Goal: Check status: Check status

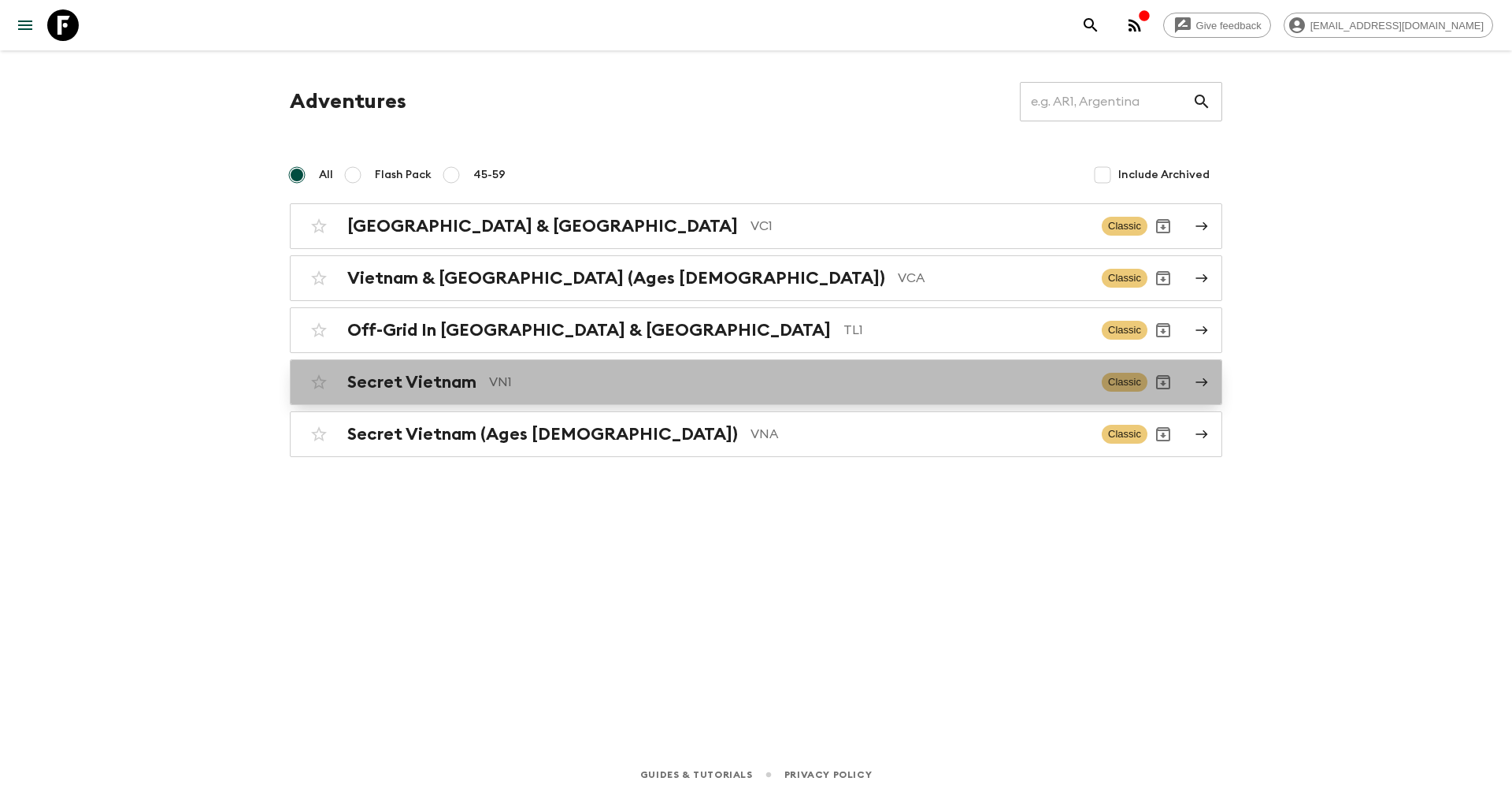
click at [455, 378] on h2 "Secret Vietnam" at bounding box center [412, 382] width 129 height 20
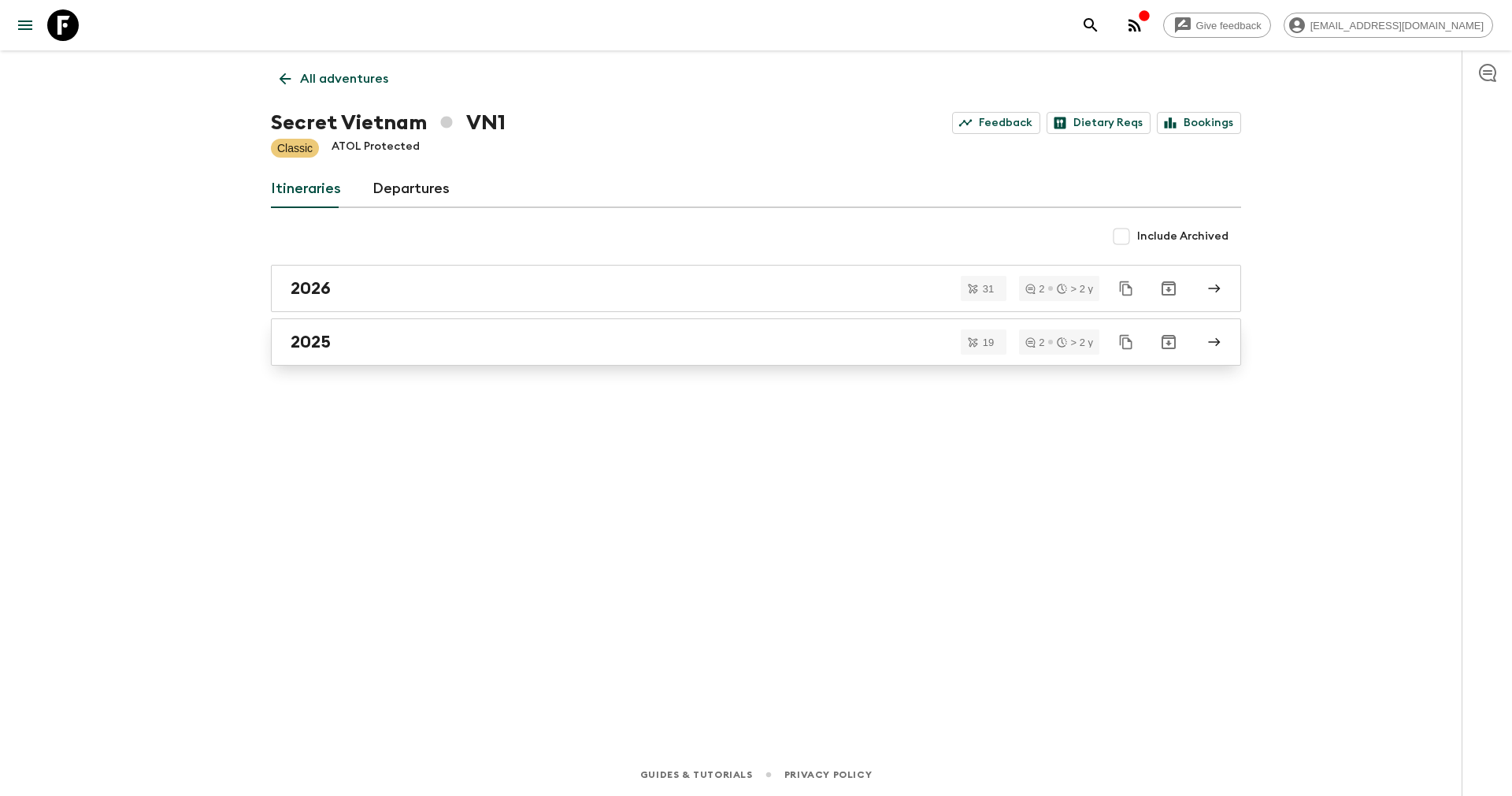
click at [394, 333] on div "2025" at bounding box center [741, 341] width 901 height 20
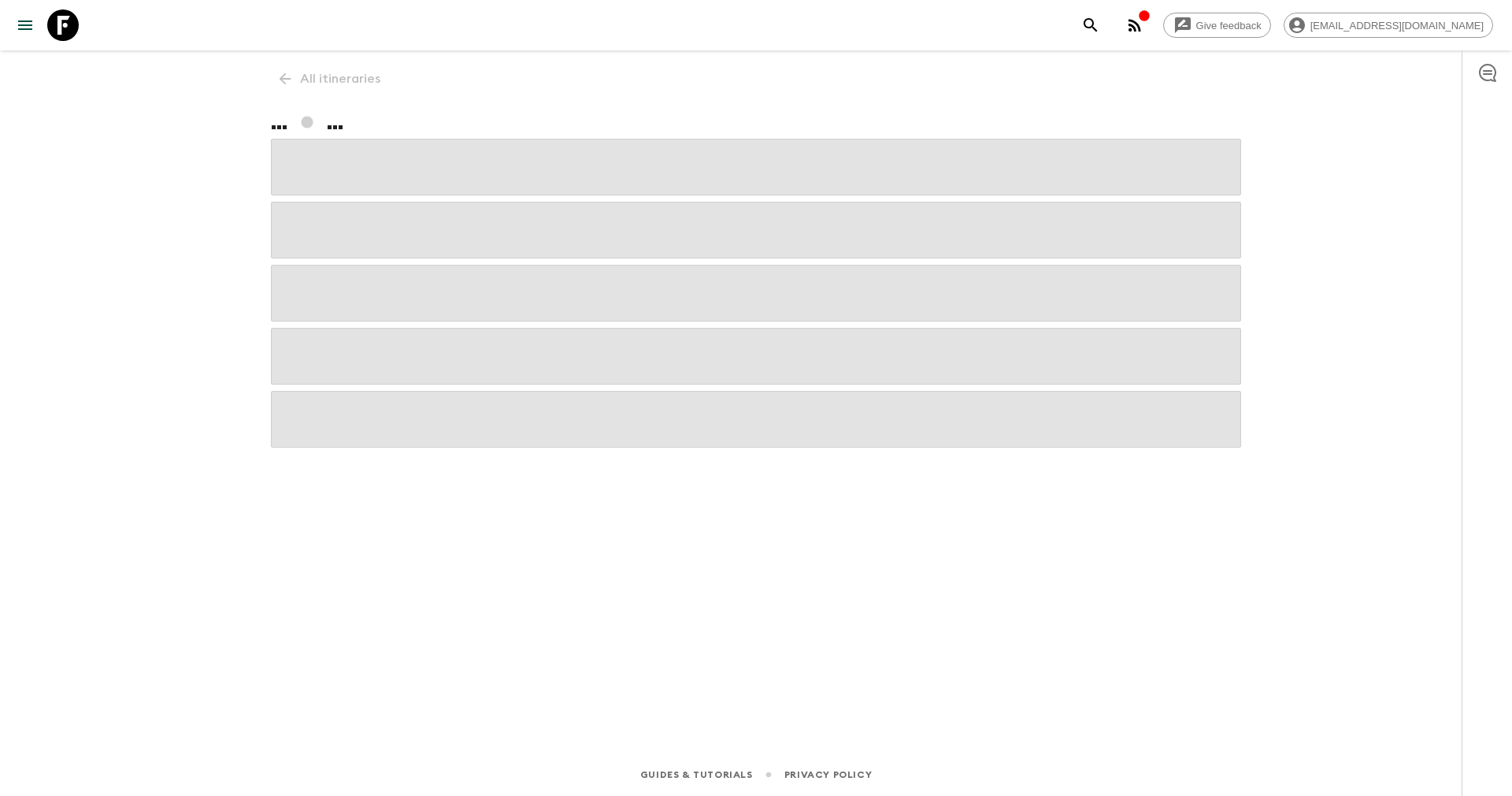
click at [394, 333] on span at bounding box center [756, 355] width 970 height 57
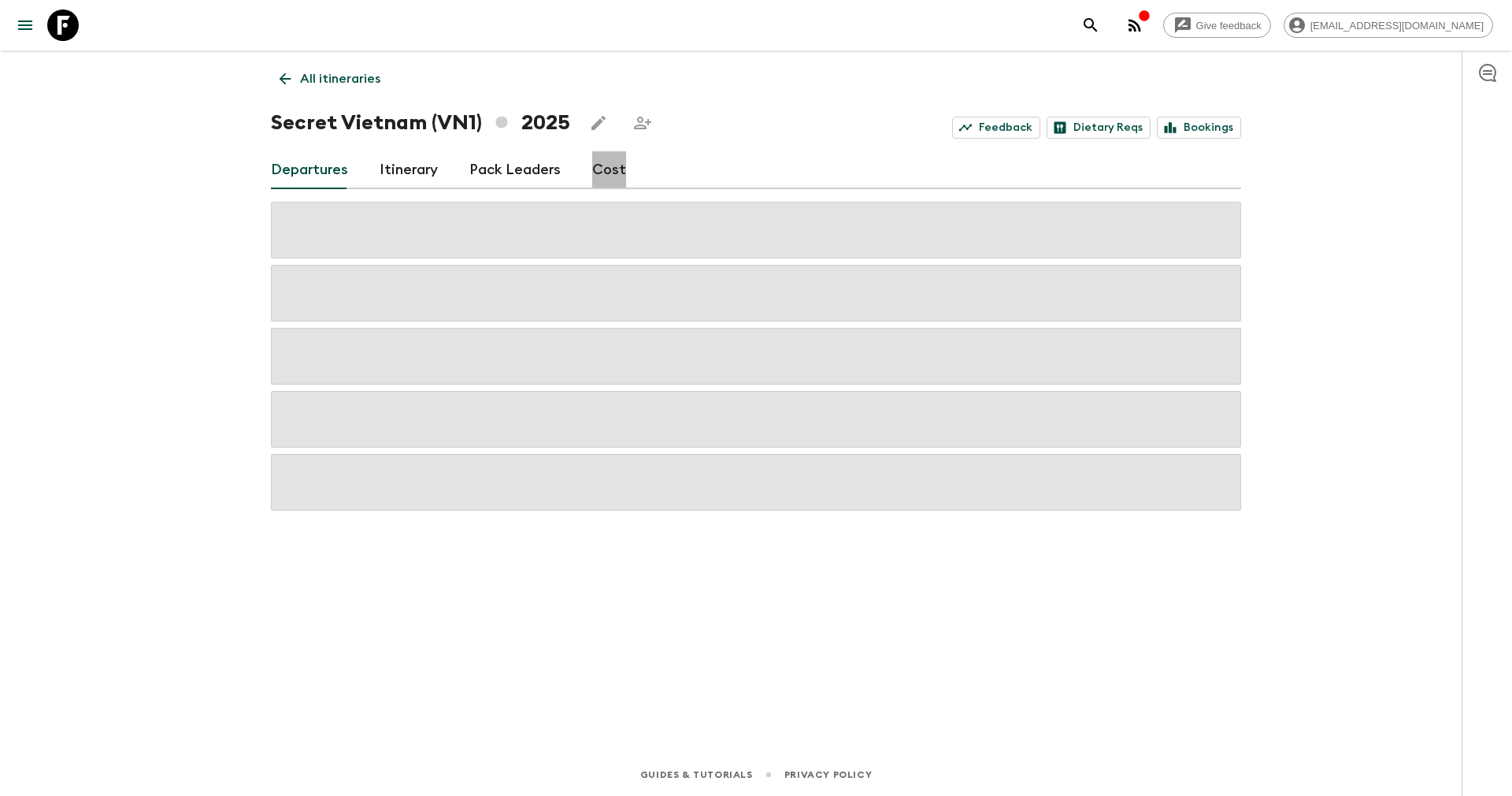
click at [603, 168] on link "Cost" at bounding box center [608, 170] width 34 height 38
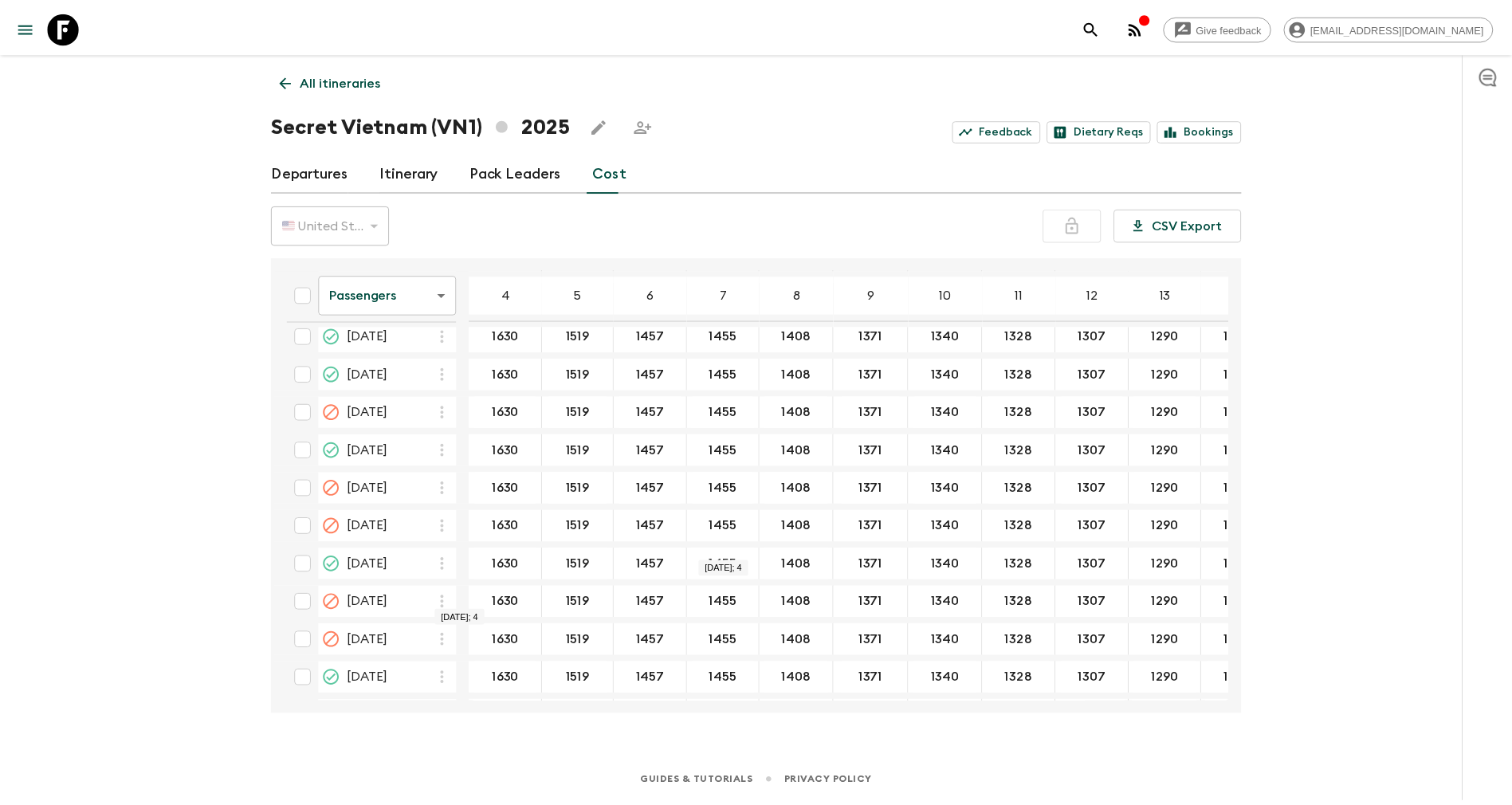
scroll to position [1165, 0]
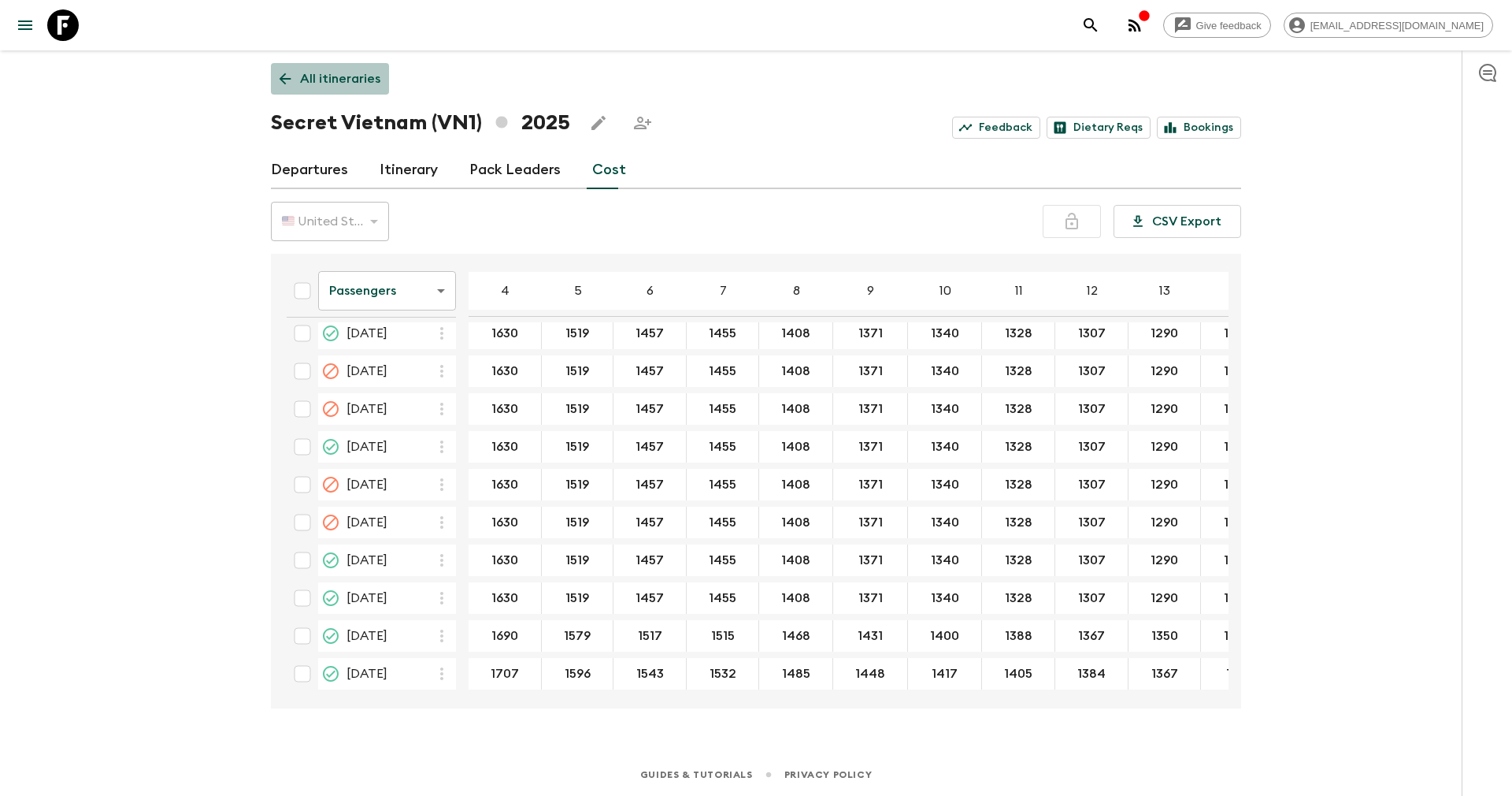
click at [336, 81] on p "All itineraries" at bounding box center [340, 79] width 80 height 19
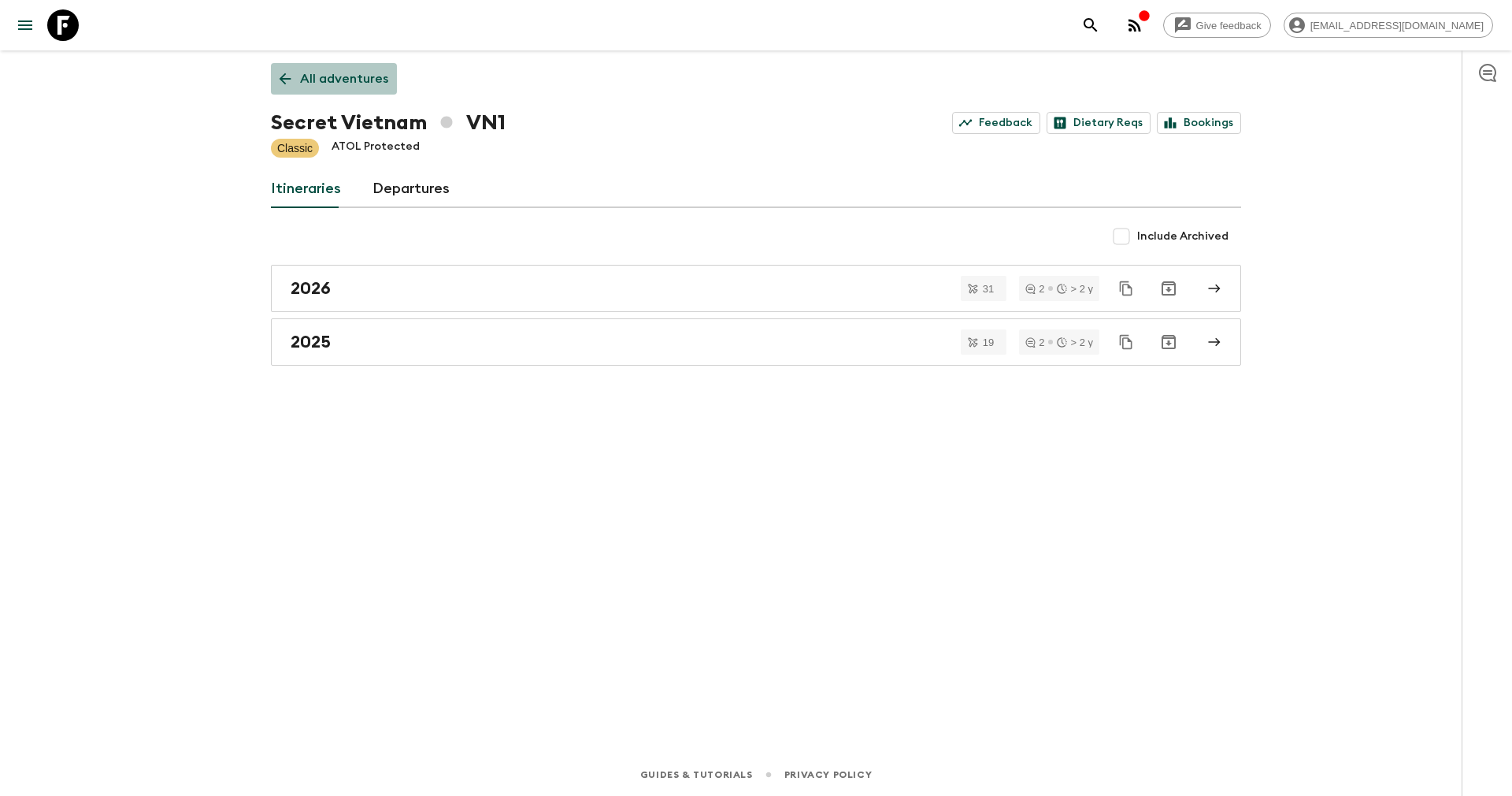
click at [336, 78] on p "All adventures" at bounding box center [344, 79] width 88 height 19
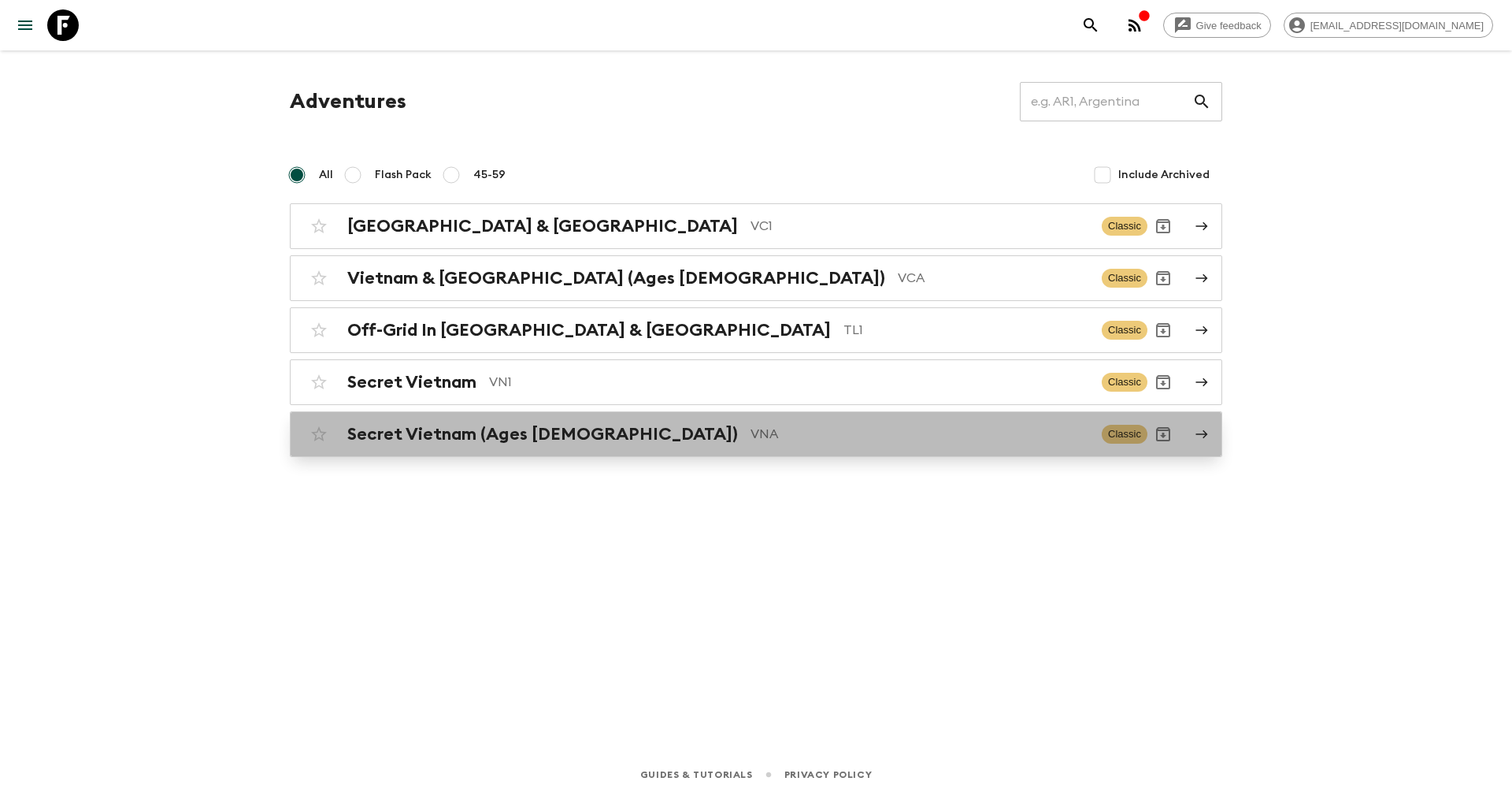
click at [415, 434] on h2 "Secret Vietnam (Ages [DEMOGRAPHIC_DATA])" at bounding box center [543, 434] width 391 height 20
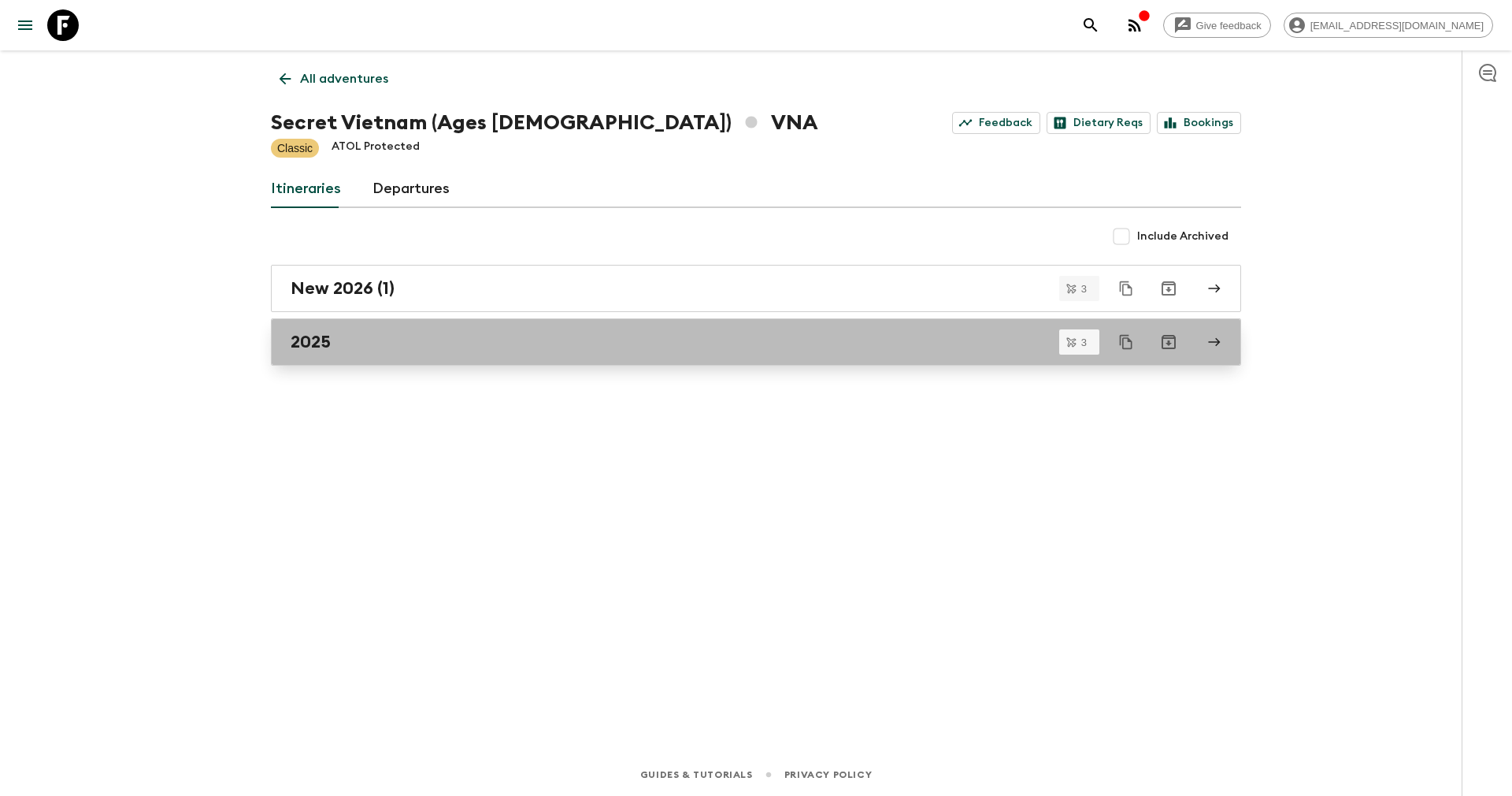
click at [366, 342] on div "2025" at bounding box center [741, 341] width 901 height 20
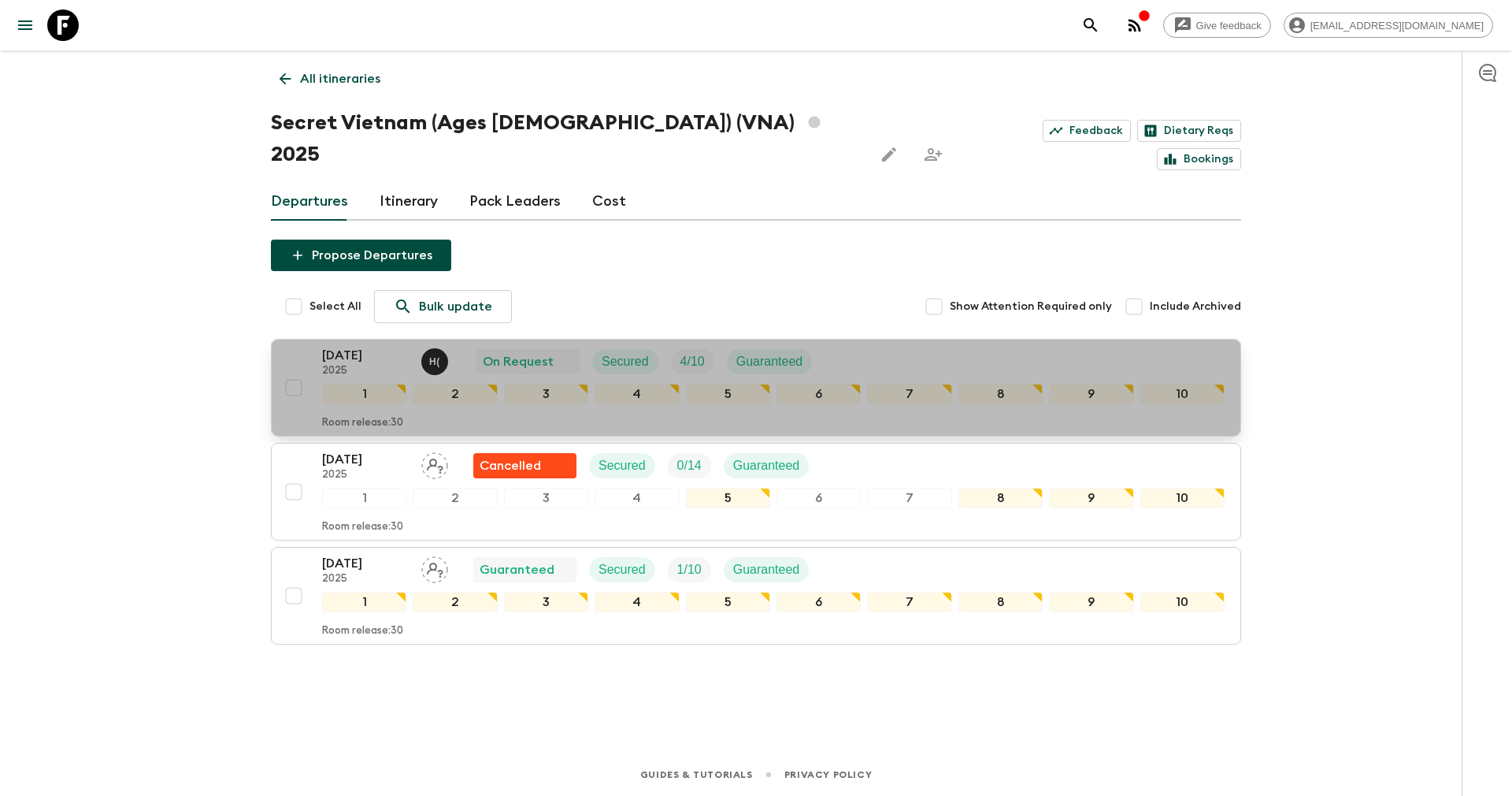
click at [358, 346] on p "[DATE]" at bounding box center [366, 355] width 87 height 19
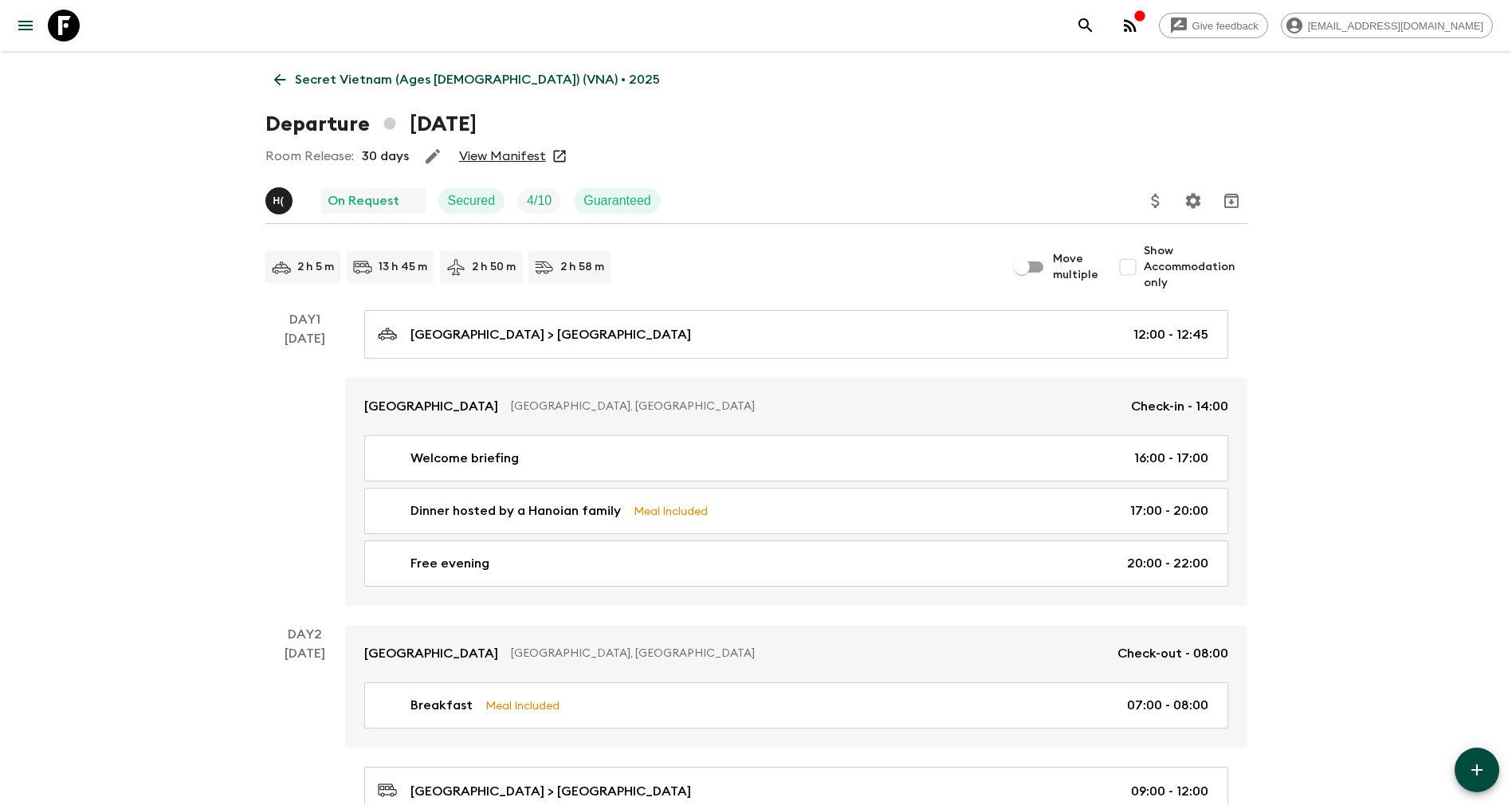
click at [497, 157] on link "View Manifest" at bounding box center [502, 156] width 87 height 16
